Goal: Task Accomplishment & Management: Manage account settings

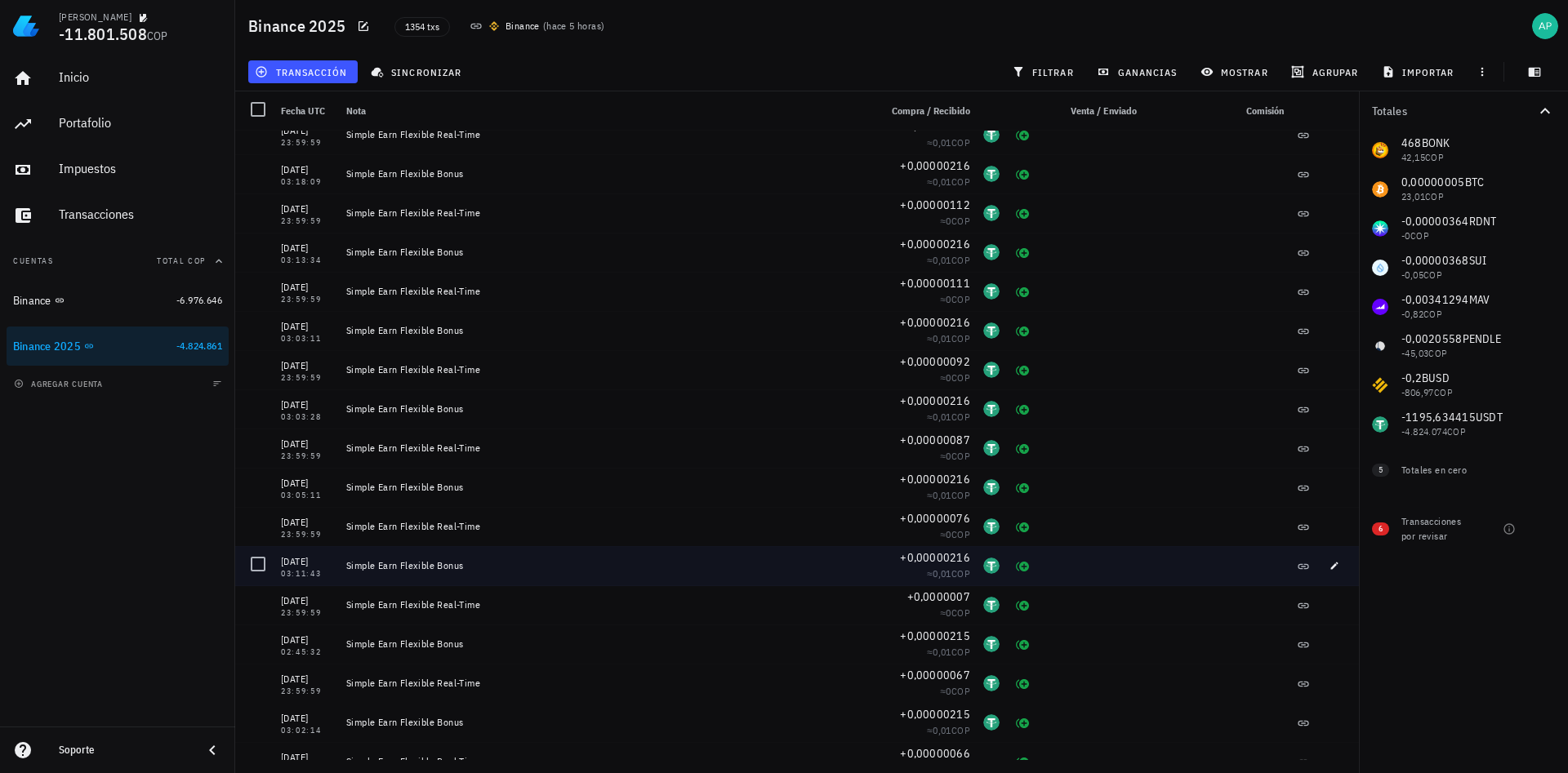
scroll to position [686, 0]
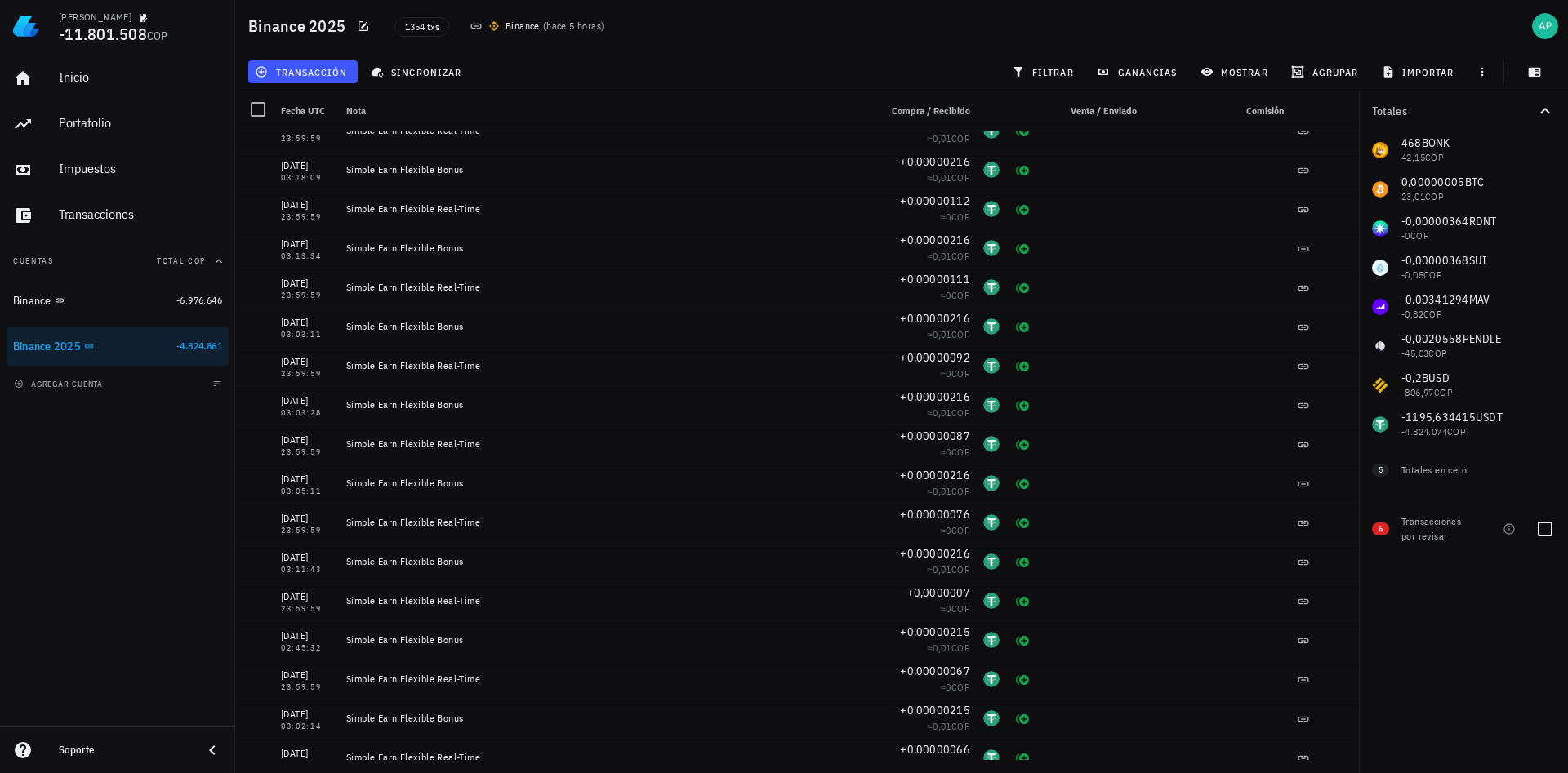
click at [1418, 532] on div "Transacciones por revisar" at bounding box center [1435, 529] width 68 height 30
click at [1383, 527] on span "6" at bounding box center [1380, 529] width 4 height 13
click at [1551, 534] on div at bounding box center [1545, 529] width 28 height 28
checkbox input "true"
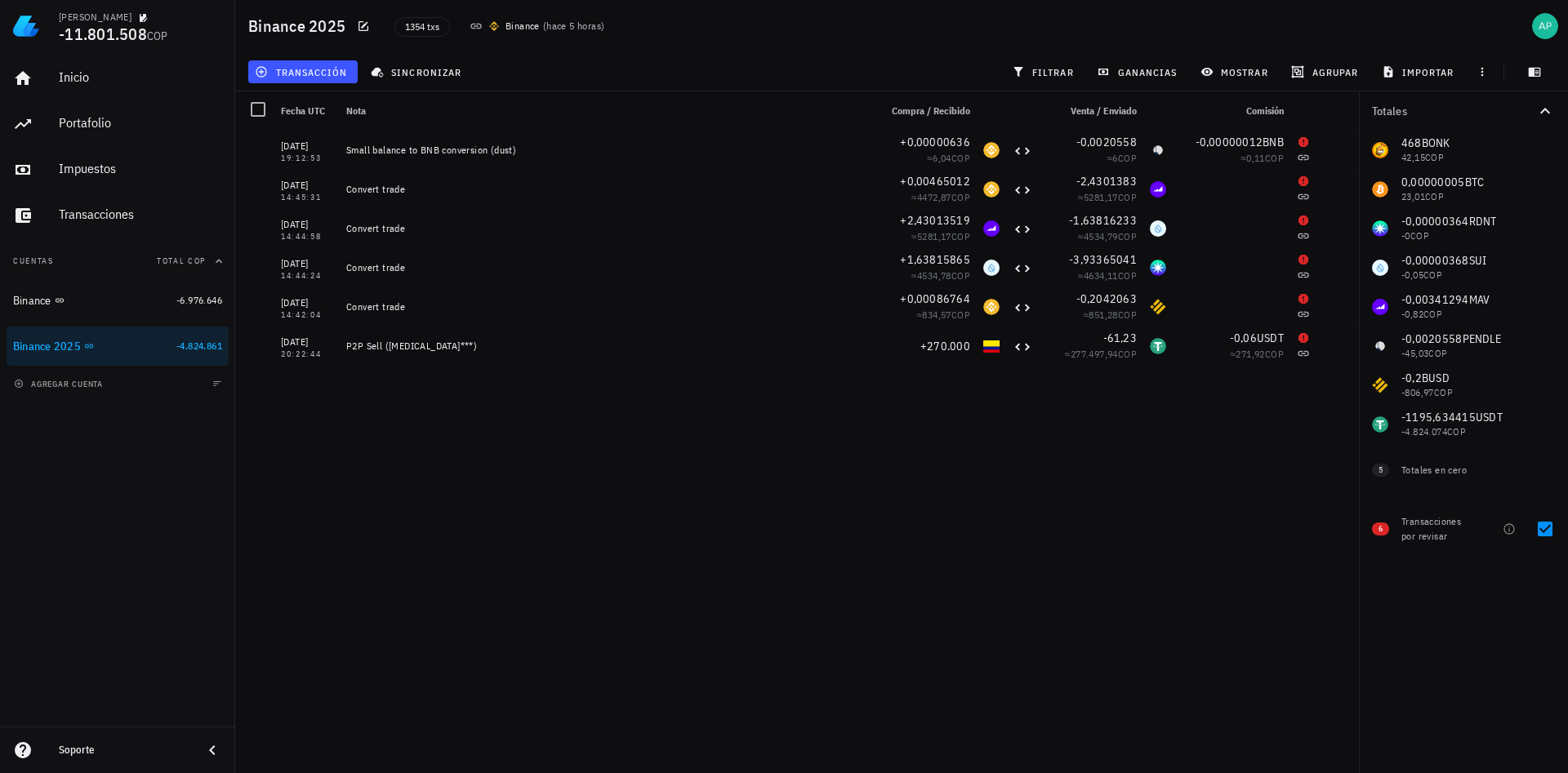
drag, startPoint x: 1551, startPoint y: 534, endPoint x: 1016, endPoint y: 591, distance: 538.0
click at [1016, 591] on div "Binance 2025 1354 txs Binance ( hace 5 horas ) transacción sincronizar filtrar …" at bounding box center [784, 380] width 1568 height 760
drag, startPoint x: 1235, startPoint y: 482, endPoint x: 1193, endPoint y: 466, distance: 44.9
click at [1232, 481] on div "[DATE] 19:12:53 Small balance to BNB conversion (dust) +0,00000636 ≈ 6,04 COP -…" at bounding box center [797, 445] width 1124 height 629
click at [84, 333] on div "Binance 2025" at bounding box center [92, 346] width 156 height 35
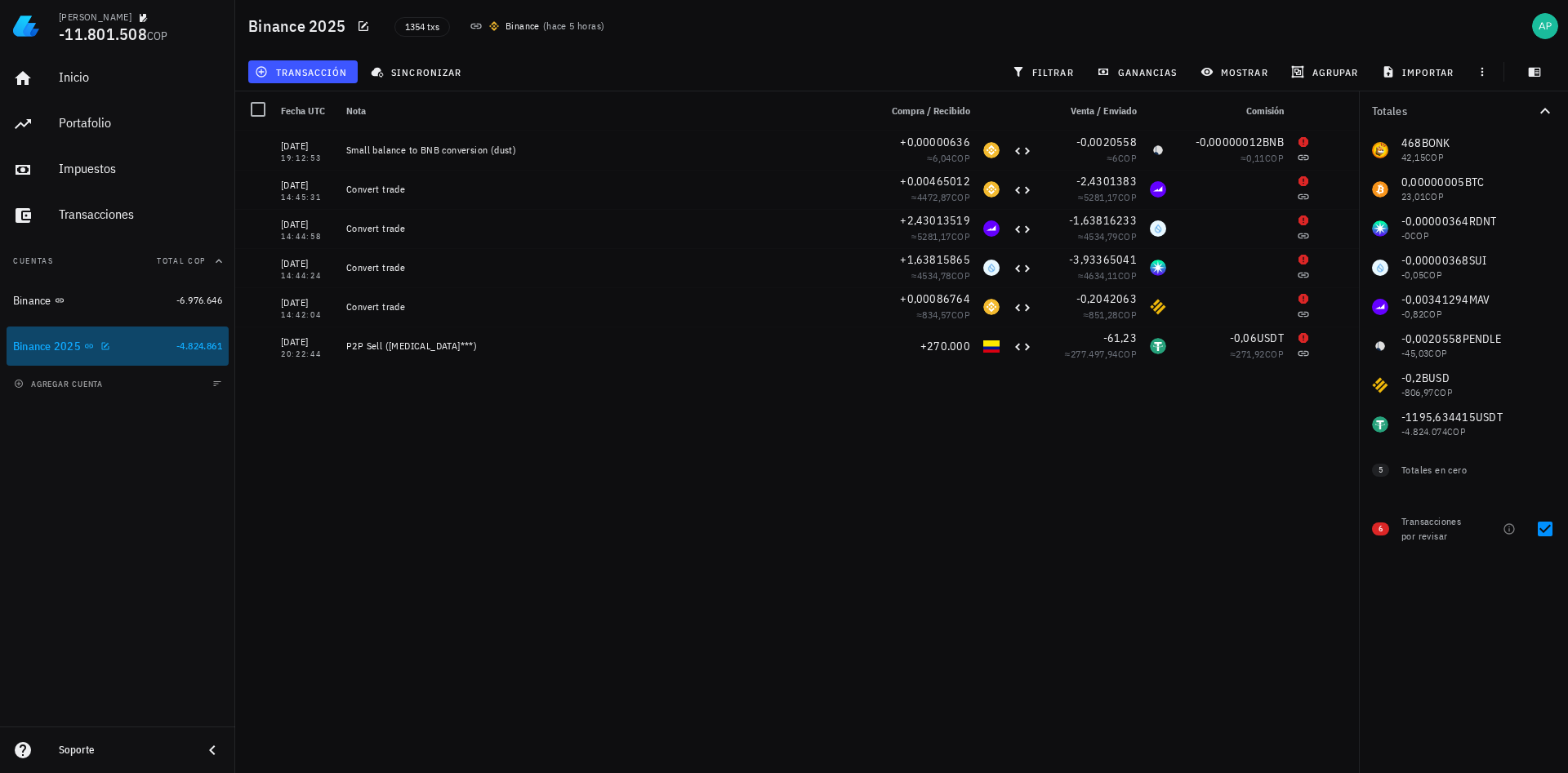
click at [173, 350] on link "Binance 2025 -4.824.861" at bounding box center [117, 346] width 222 height 40
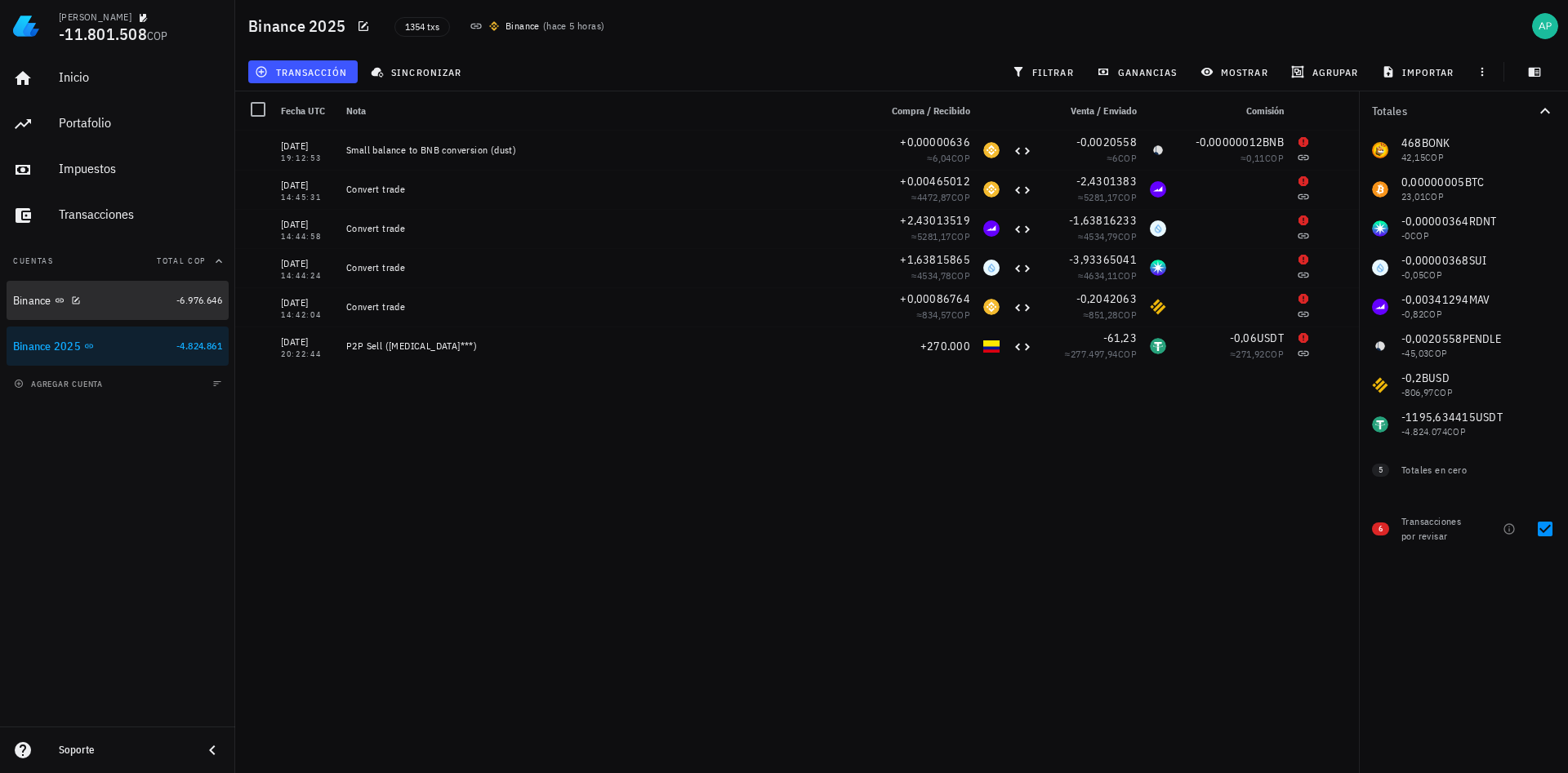
click at [157, 307] on div "Binance" at bounding box center [92, 300] width 156 height 15
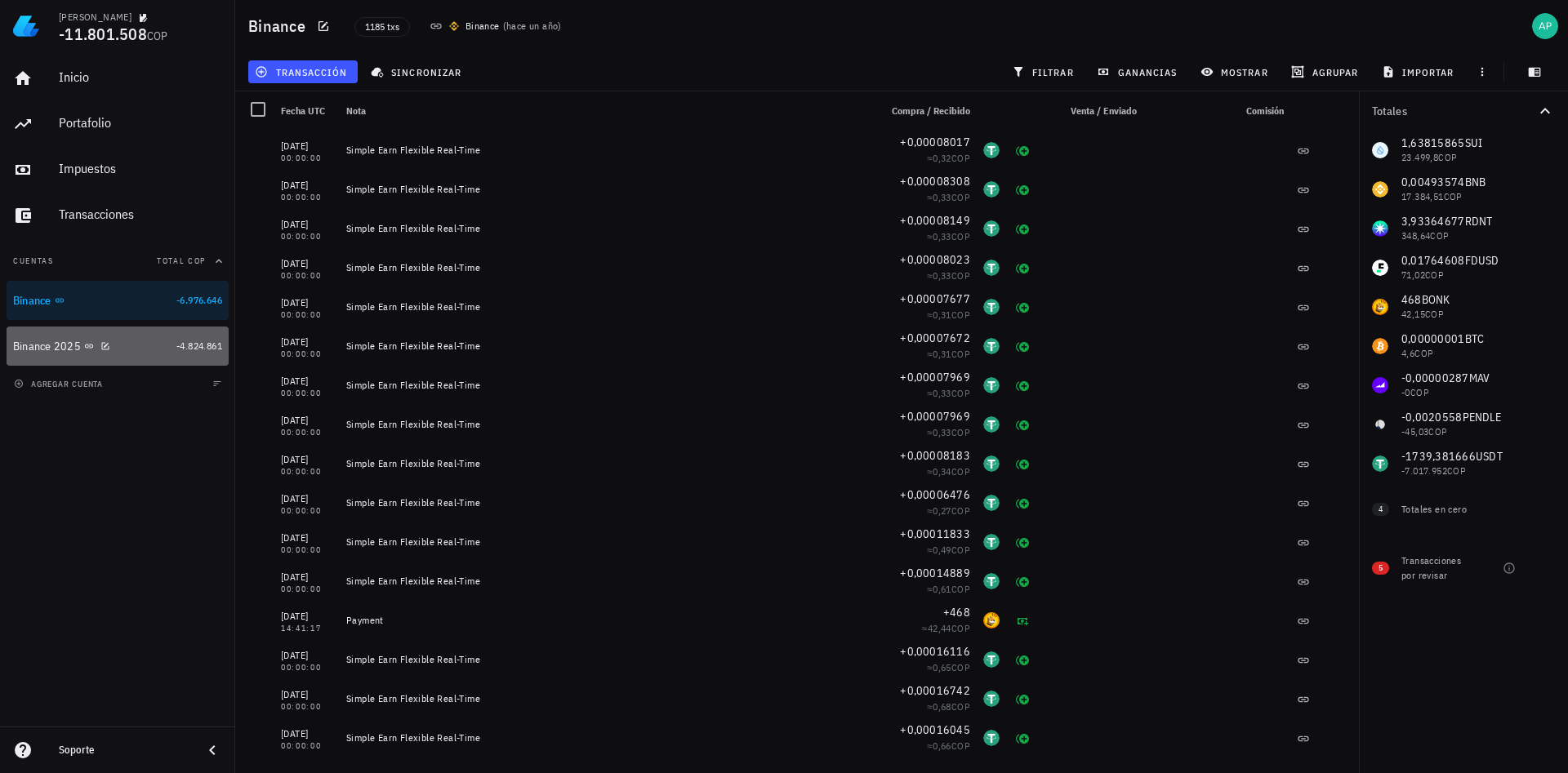
click at [181, 350] on span "-4.824.861" at bounding box center [199, 346] width 46 height 13
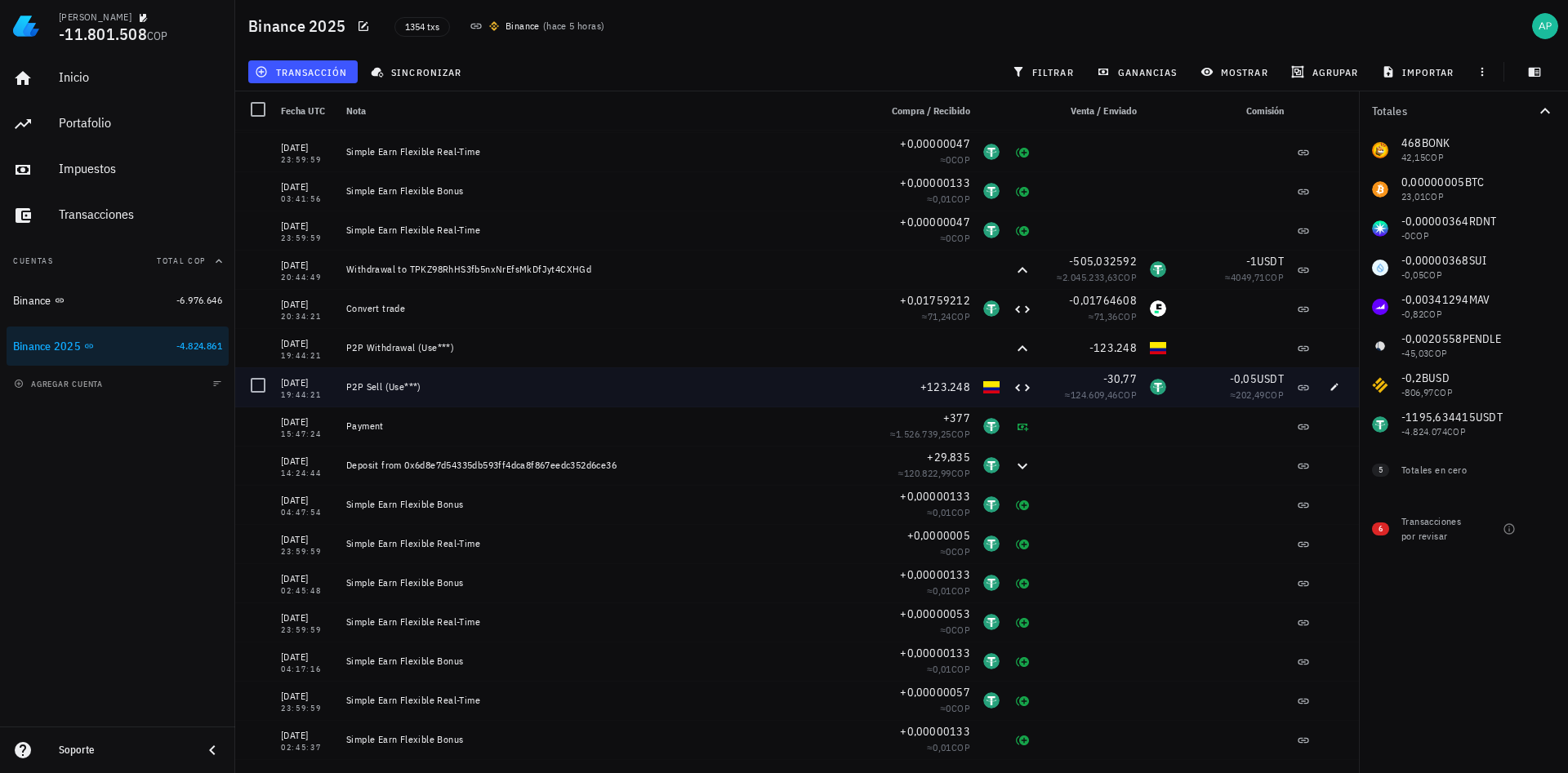
scroll to position [4506, 0]
